Goal: Task Accomplishment & Management: Use online tool/utility

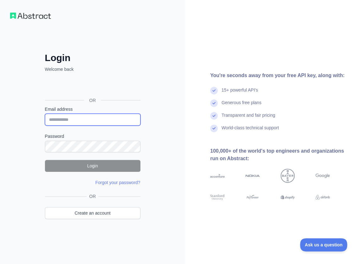
click at [86, 120] on input "Email address" at bounding box center [93, 120] width 96 height 12
click at [42, 186] on div "Login Welcome back OR Email address Password Login Forgot your password? Please…" at bounding box center [92, 144] width 121 height 185
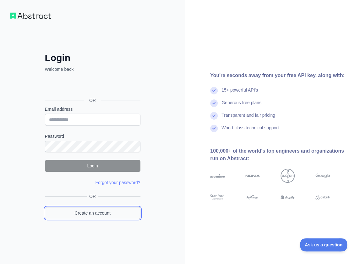
click at [82, 214] on link "Create an account" at bounding box center [93, 213] width 96 height 12
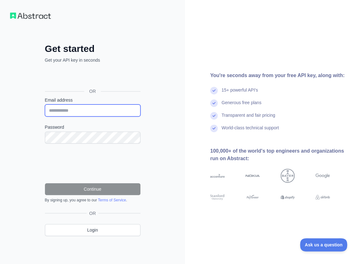
click at [83, 109] on input "Email address" at bounding box center [93, 110] width 96 height 12
paste input "**********"
type input "**********"
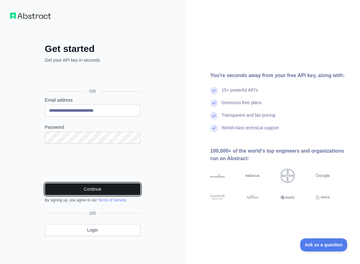
click at [106, 190] on button "Continue" at bounding box center [93, 189] width 96 height 12
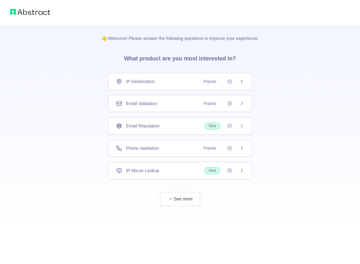
click at [148, 102] on span "Email Validation" at bounding box center [141, 103] width 31 height 6
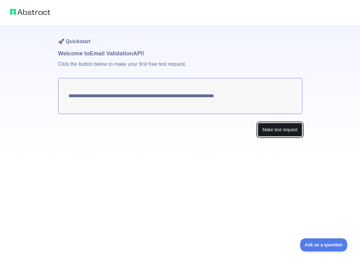
click at [288, 130] on button "Make test request" at bounding box center [280, 130] width 44 height 14
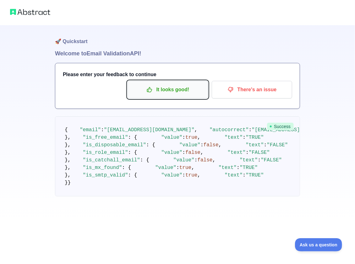
click at [185, 89] on p "It looks good!" at bounding box center [167, 89] width 71 height 11
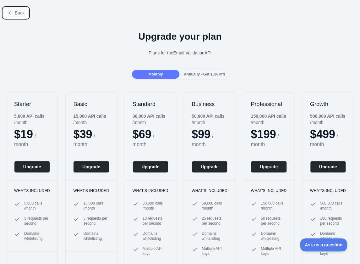
click at [18, 14] on span "Back" at bounding box center [20, 12] width 10 height 5
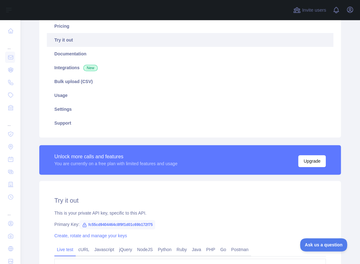
scroll to position [63, 0]
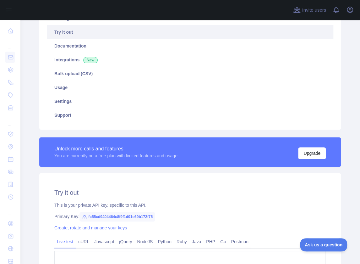
click at [128, 215] on span "fc55cd9404464c8f9f1d01c69b172f75" at bounding box center [118, 216] width 76 height 9
drag, startPoint x: 128, startPoint y: 215, endPoint x: 130, endPoint y: 229, distance: 14.6
click at [128, 215] on span "fc55cd9404464c8f9f1d01c69b172f75" at bounding box center [118, 216] width 76 height 9
copy span "fc55cd9404464c8f9f1d01c69b172f75"
click at [347, 67] on div "**********" at bounding box center [190, 163] width 322 height 412
